Goal: Use online tool/utility: Use online tool/utility

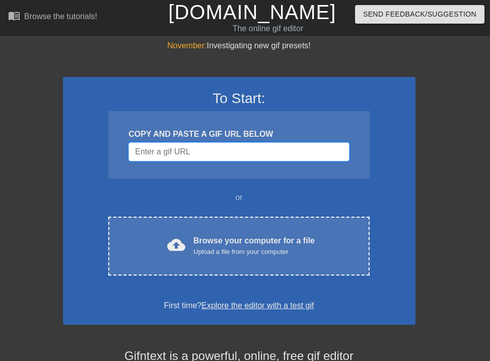
click at [204, 152] on input "Username" at bounding box center [238, 151] width 220 height 19
type input "v"
paste input "[URL][DOMAIN_NAME][DOMAIN_NAME][PERSON_NAME]"
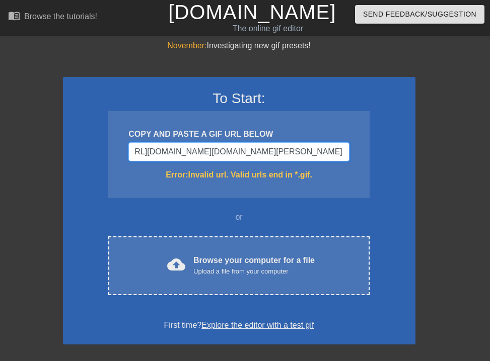
scroll to position [0, 436]
type input "[URL][DOMAIN_NAME][DOMAIN_NAME][DOMAIN_NAME][PERSON_NAME]"
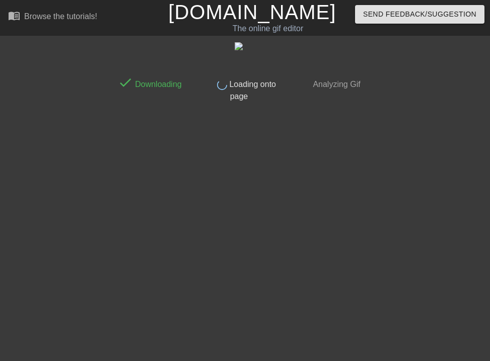
click at [236, 93] on span "Loading onto page" at bounding box center [251, 90] width 49 height 21
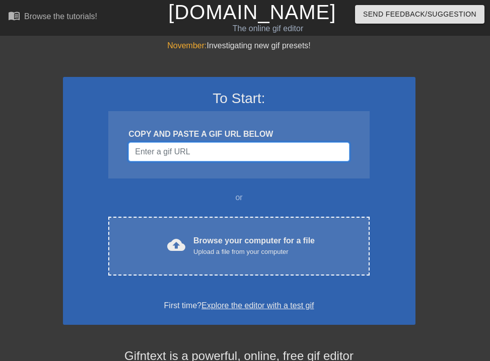
click at [246, 146] on input "Username" at bounding box center [238, 151] width 220 height 19
paste input "[URL][DOMAIN_NAME][DOMAIN_NAME][PERSON_NAME]"
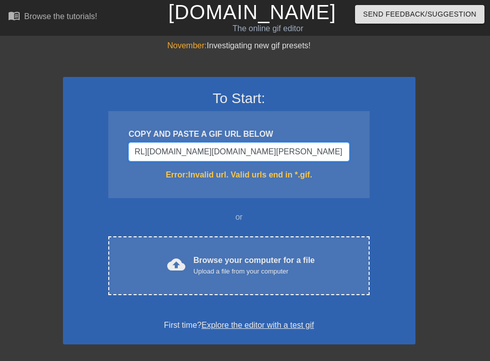
scroll to position [0, 418]
type input "https://images-ext-1.discordapp.net/external/V51HpcPB_OYFf-b00uYe6LrK3SNmwdTQU9…"
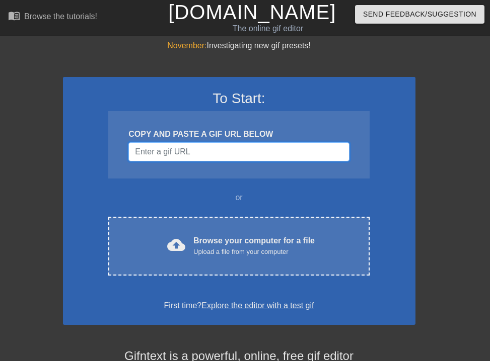
click at [225, 148] on input "Username" at bounding box center [238, 151] width 220 height 19
paste input "https://images-ext-1.discordapp.net/external/V51HpcPB_OYFf-b00uYe6LrK3SNmwdTQU9…"
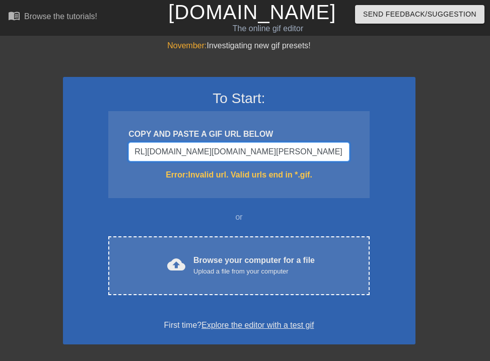
scroll to position [0, 428]
type input "https://images-ext-1.discordapp.net/external/V51HpcPB_OYFf-b00uYe6LrK3SNmwdTQU9…"
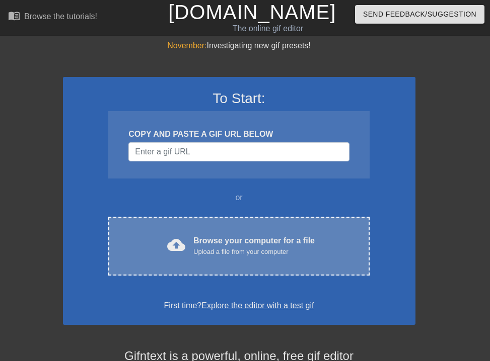
click at [193, 259] on div "cloud_upload Browse your computer for a file Upload a file from your computer C…" at bounding box center [238, 246] width 261 height 59
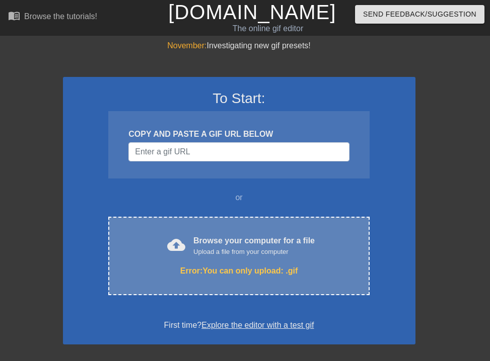
click at [214, 281] on div "cloud_upload Browse your computer for a file Upload a file from your computer E…" at bounding box center [238, 256] width 261 height 78
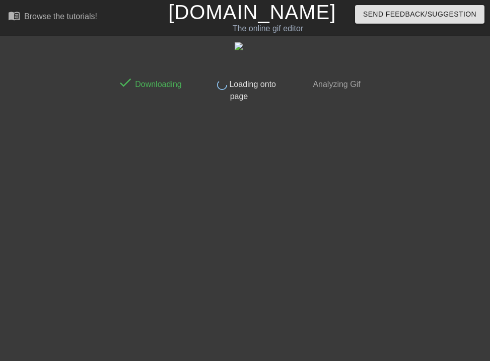
click at [237, 47] on img at bounding box center [238, 46] width 8 height 8
